Goal: Task Accomplishment & Management: Use online tool/utility

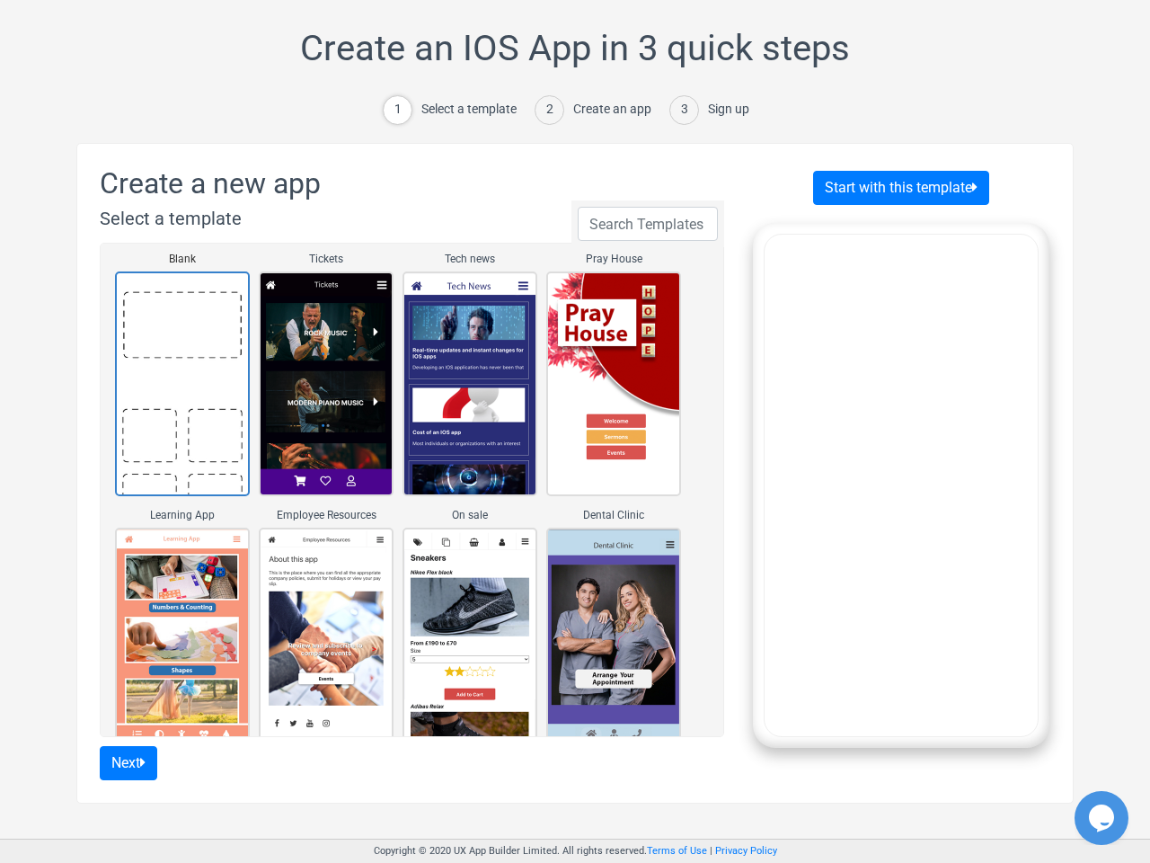
click at [457, 110] on div "Select a template" at bounding box center [468, 109] width 95 height 19
click at [596, 110] on div "Create an app" at bounding box center [612, 109] width 78 height 19
click at [709, 110] on div "Sign up" at bounding box center [728, 109] width 41 height 19
click at [182, 384] on link "Blank" at bounding box center [182, 383] width 135 height 225
click at [326, 384] on link "Tickets" at bounding box center [326, 383] width 135 height 225
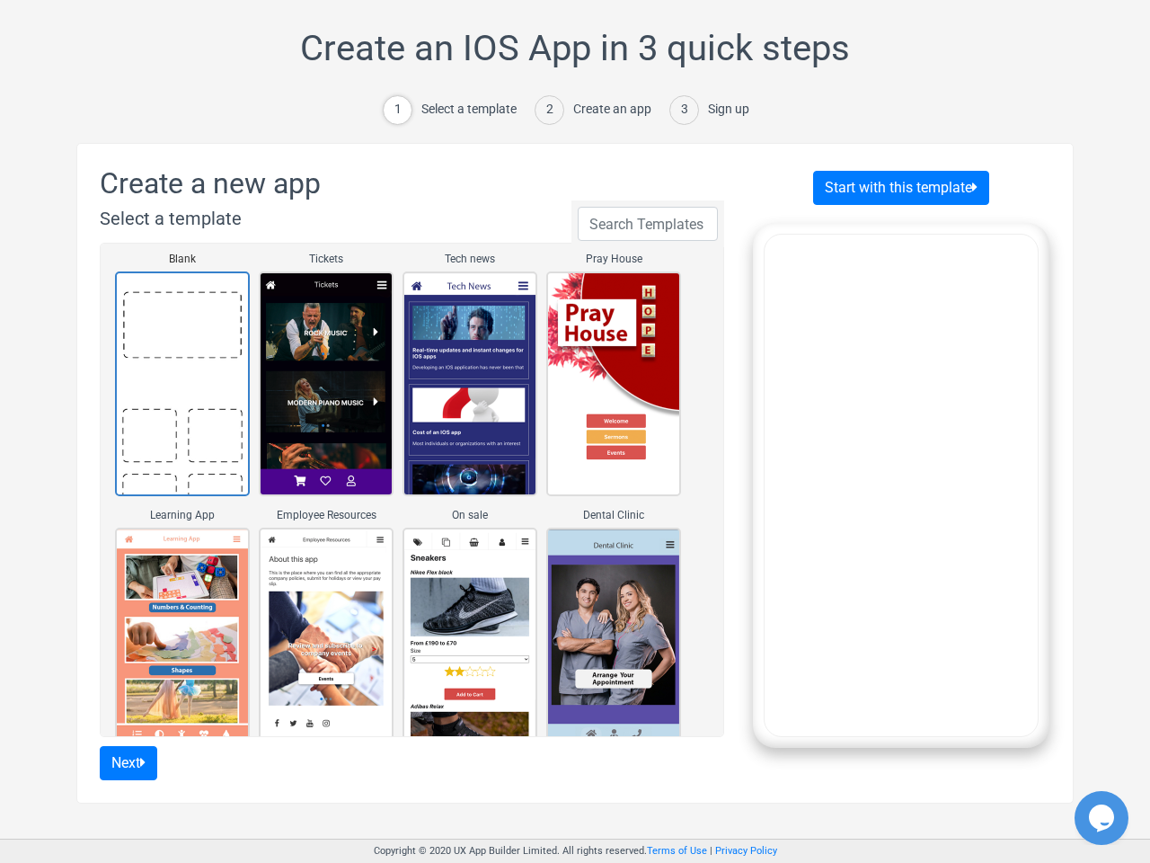
click at [470, 384] on link "Tech news" at bounding box center [470, 383] width 135 height 225
click at [614, 384] on "Pray House" at bounding box center [613, 383] width 135 height 225
click at [182, 640] on link "Learning App" at bounding box center [182, 639] width 135 height 225
click at [326, 640] on link "Employee Resources" at bounding box center [326, 639] width 135 height 225
click at [470, 640] on link "On sale" at bounding box center [470, 639] width 135 height 225
